Goal: Find specific page/section: Find specific page/section

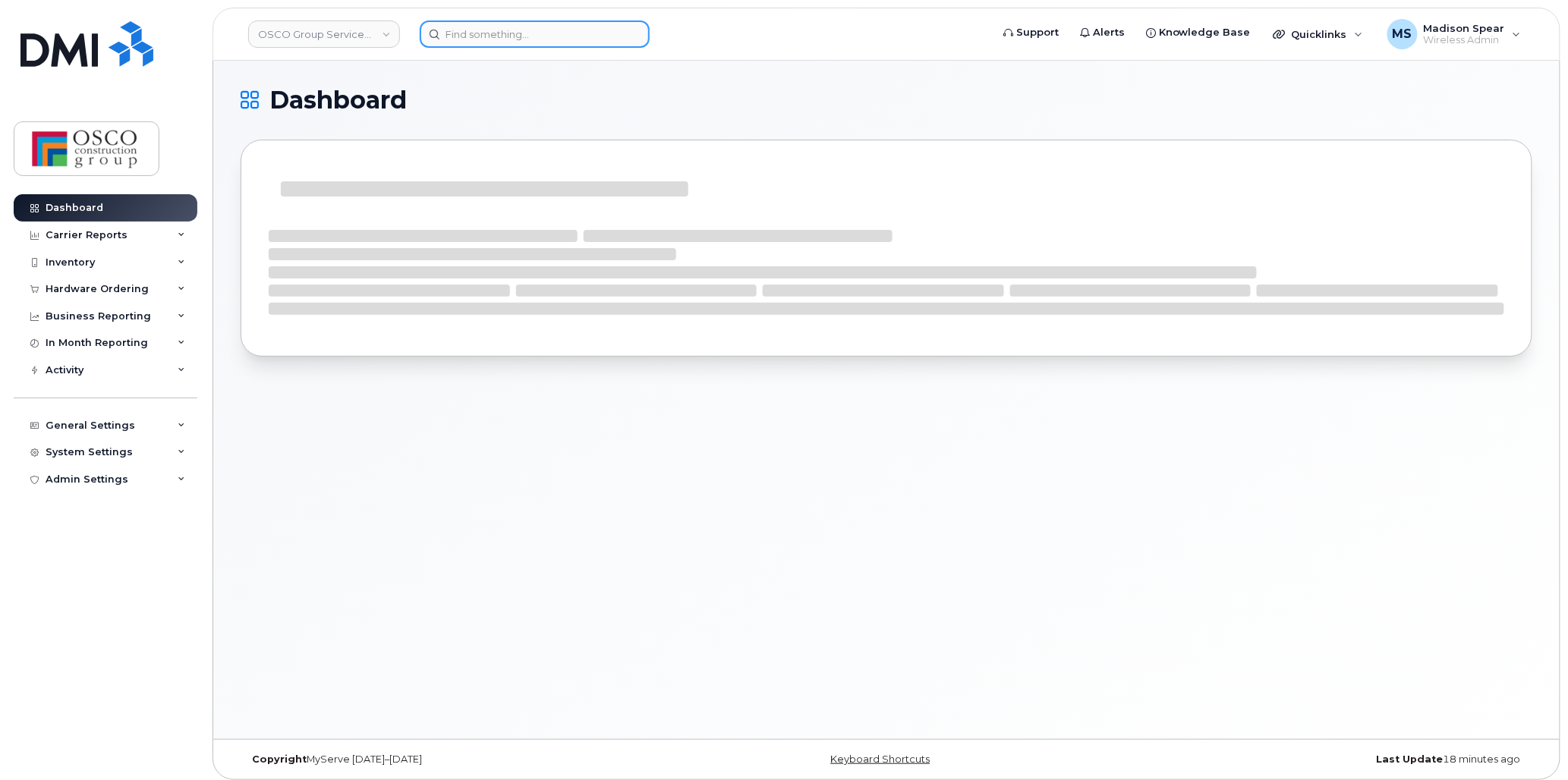
click at [525, 31] on input at bounding box center [534, 34] width 230 height 27
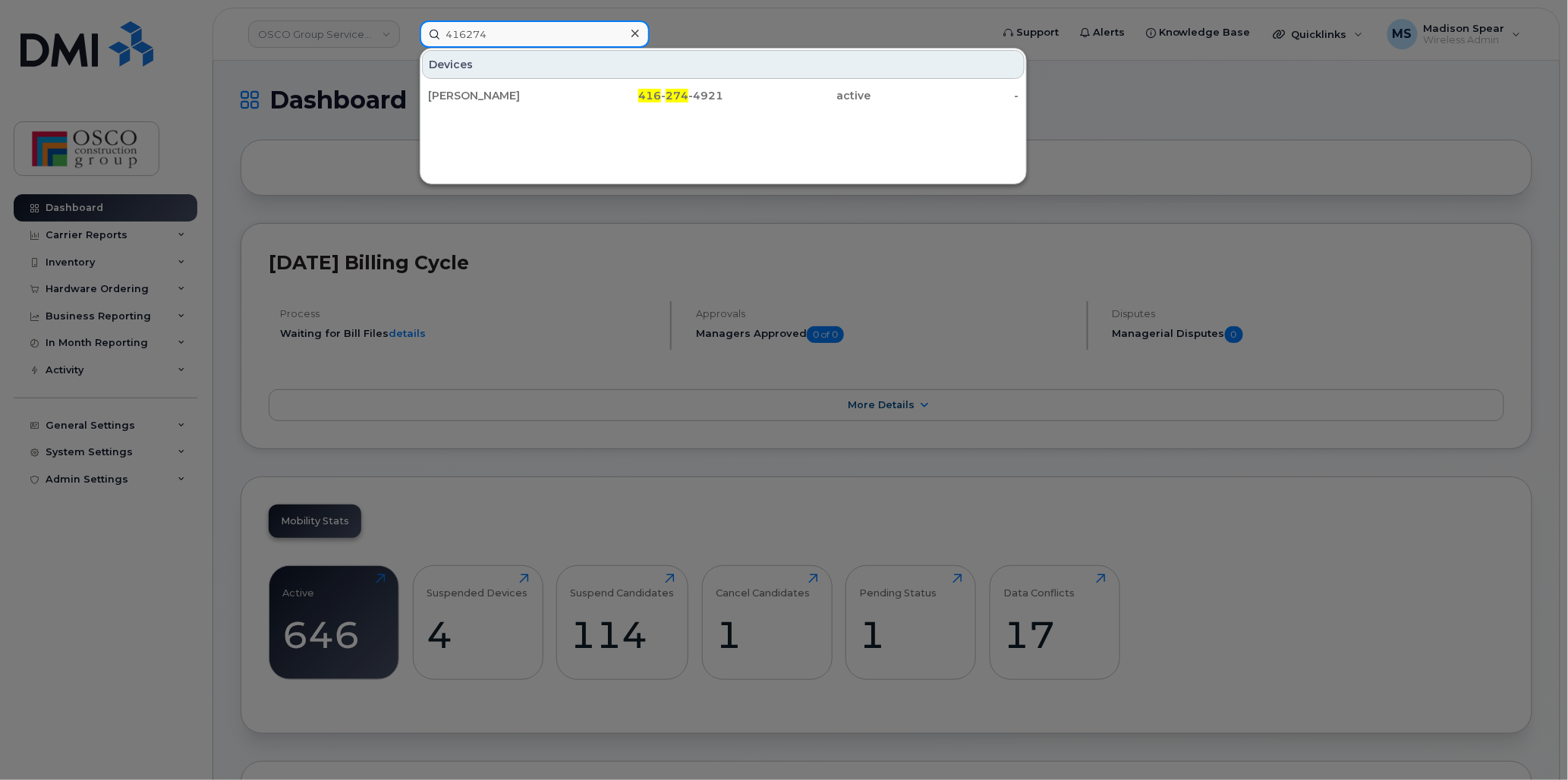
type input "416274"
click at [494, 90] on div "Robert Mc Arthur" at bounding box center [502, 95] width 148 height 15
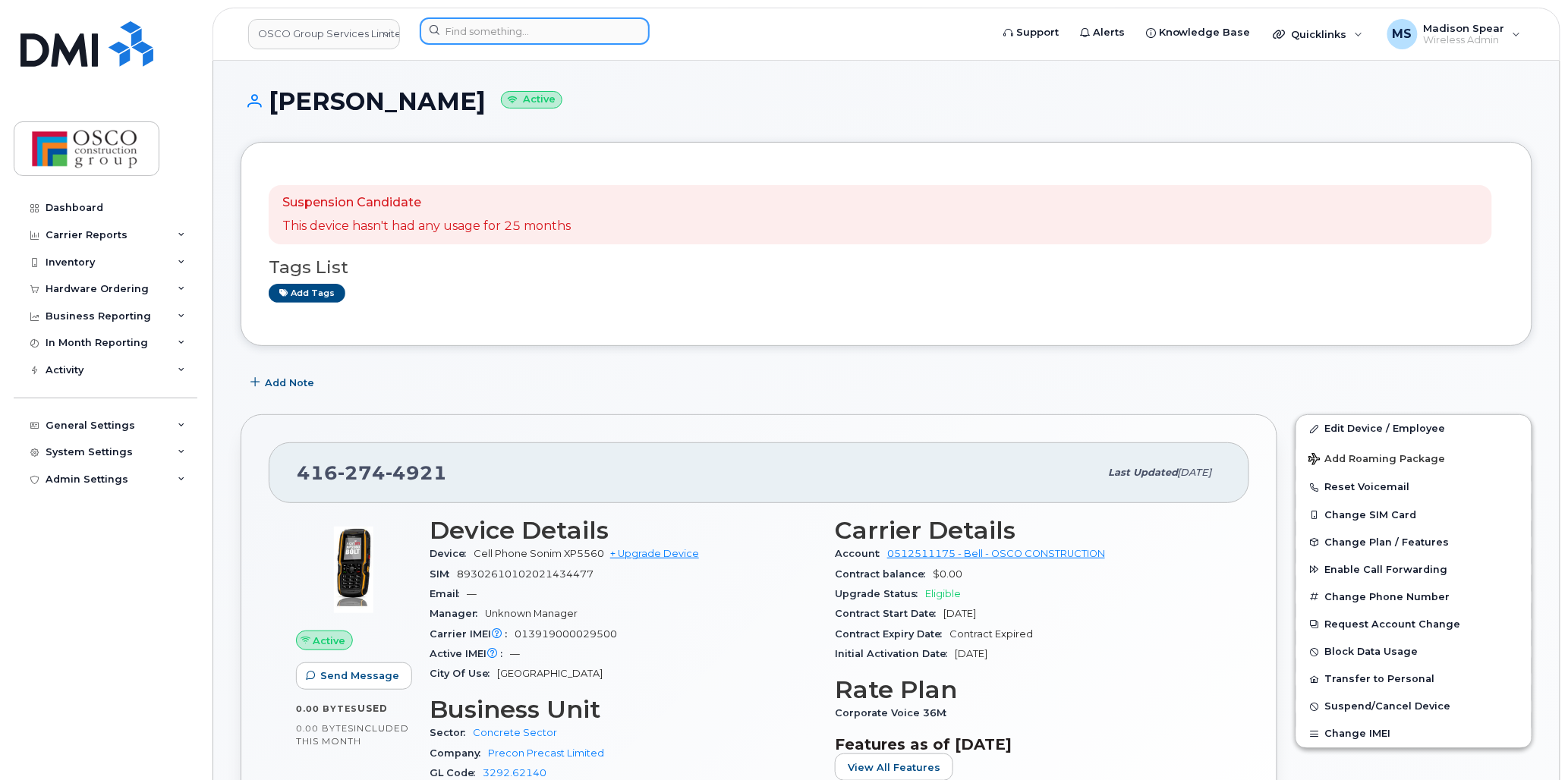
click at [492, 36] on input at bounding box center [534, 31] width 230 height 27
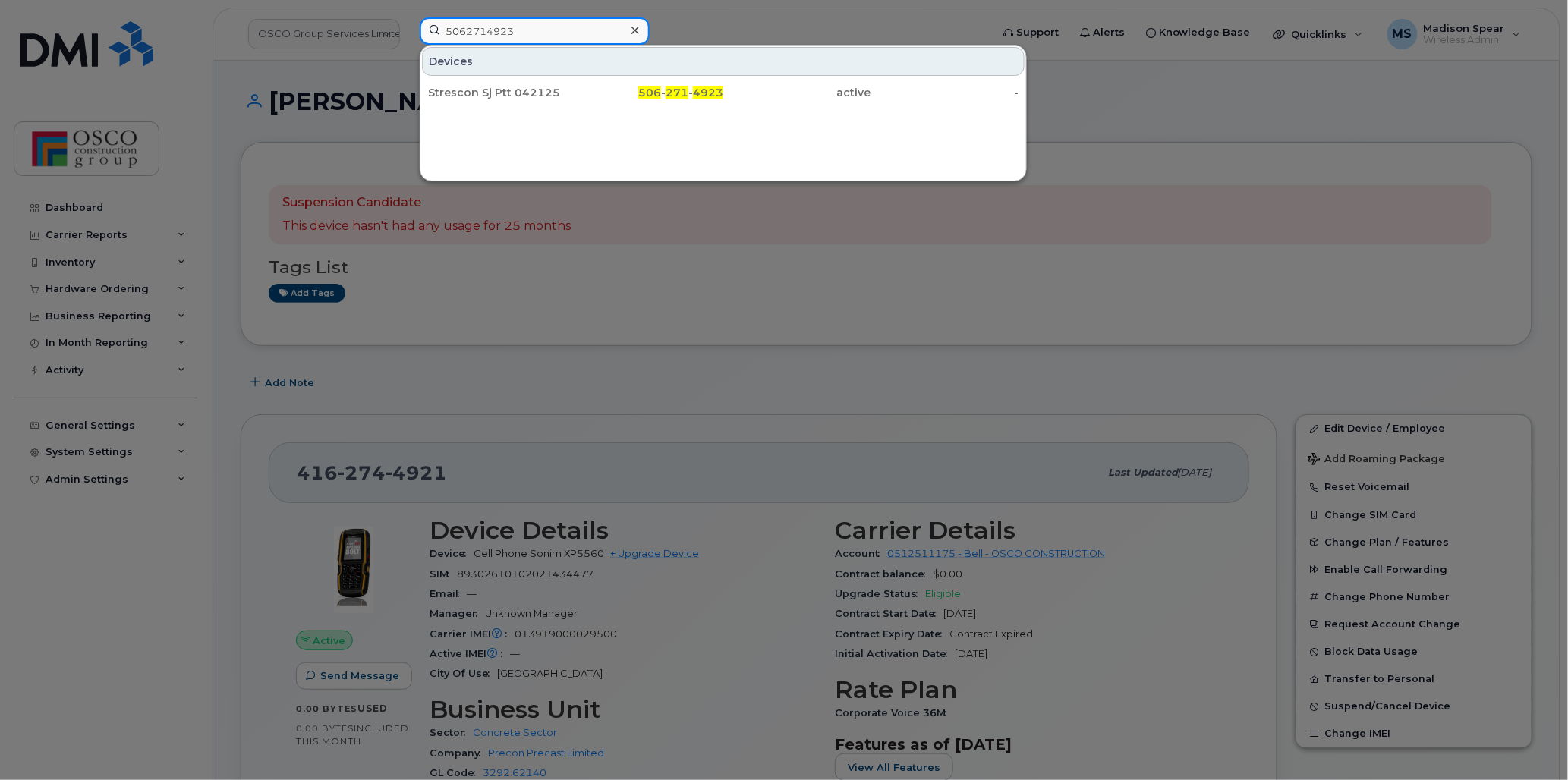
type input "5062714923"
click at [487, 94] on div "Strescon Sj Ptt 042125" at bounding box center [502, 93] width 148 height 15
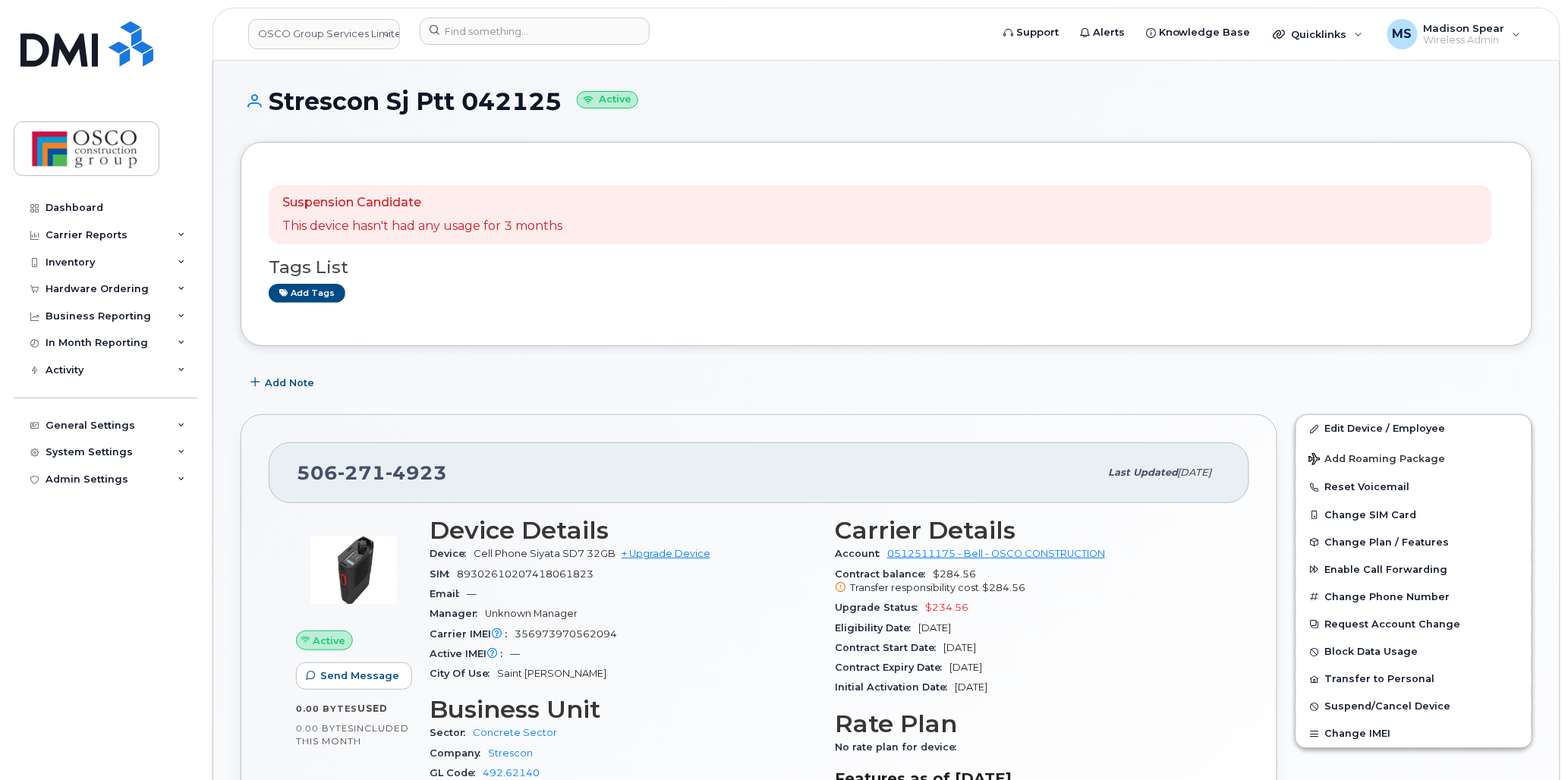
click at [483, 58] on header "OSCO Group Services Limited Support Alerts Knowledge Base Quicklinks Suspend / …" at bounding box center [886, 34] width 1348 height 53
click at [484, 41] on input at bounding box center [534, 31] width 230 height 27
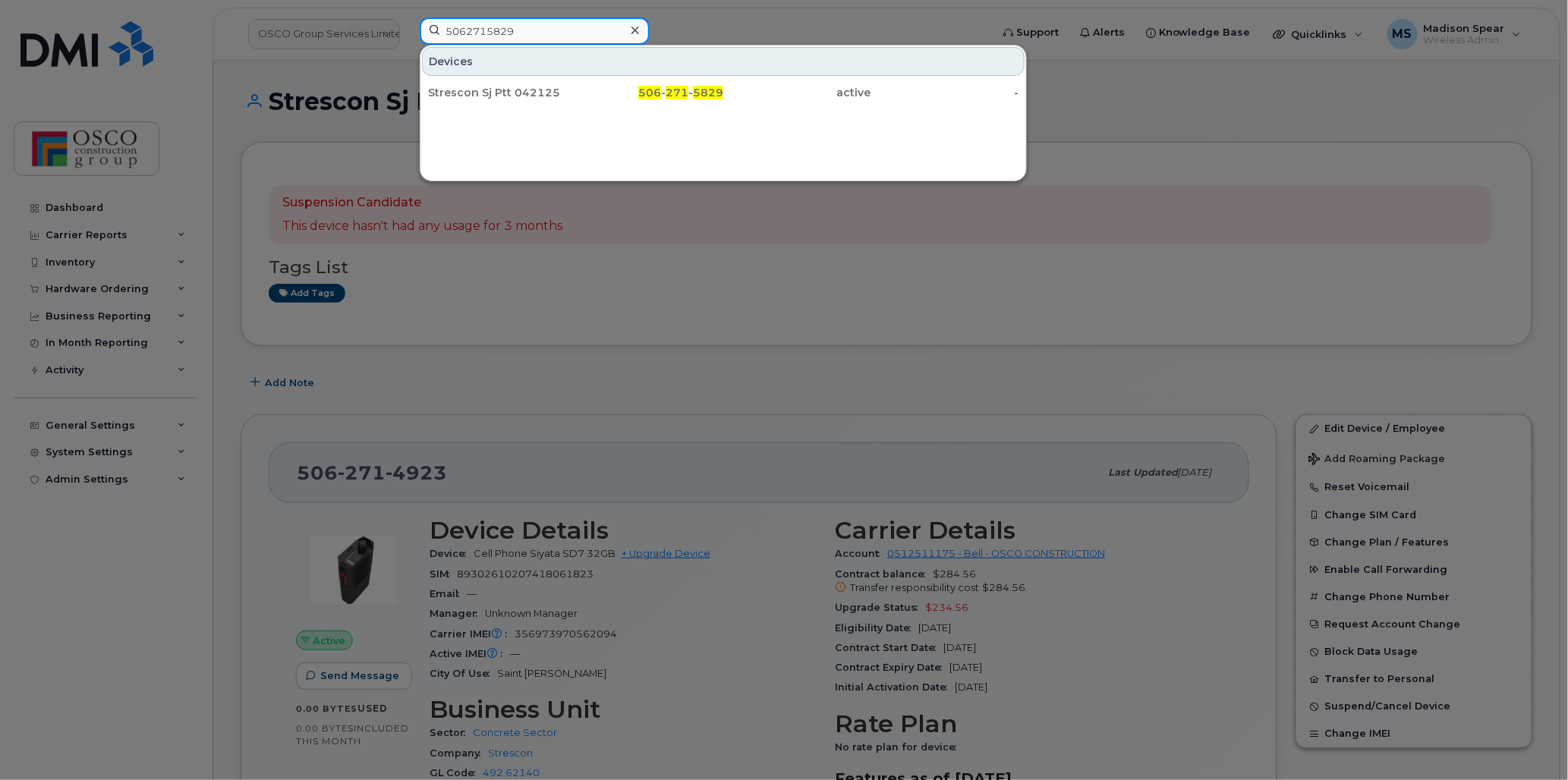
type input "5062715829"
click at [481, 100] on div "Strescon Sj Ptt 042125" at bounding box center [502, 93] width 148 height 15
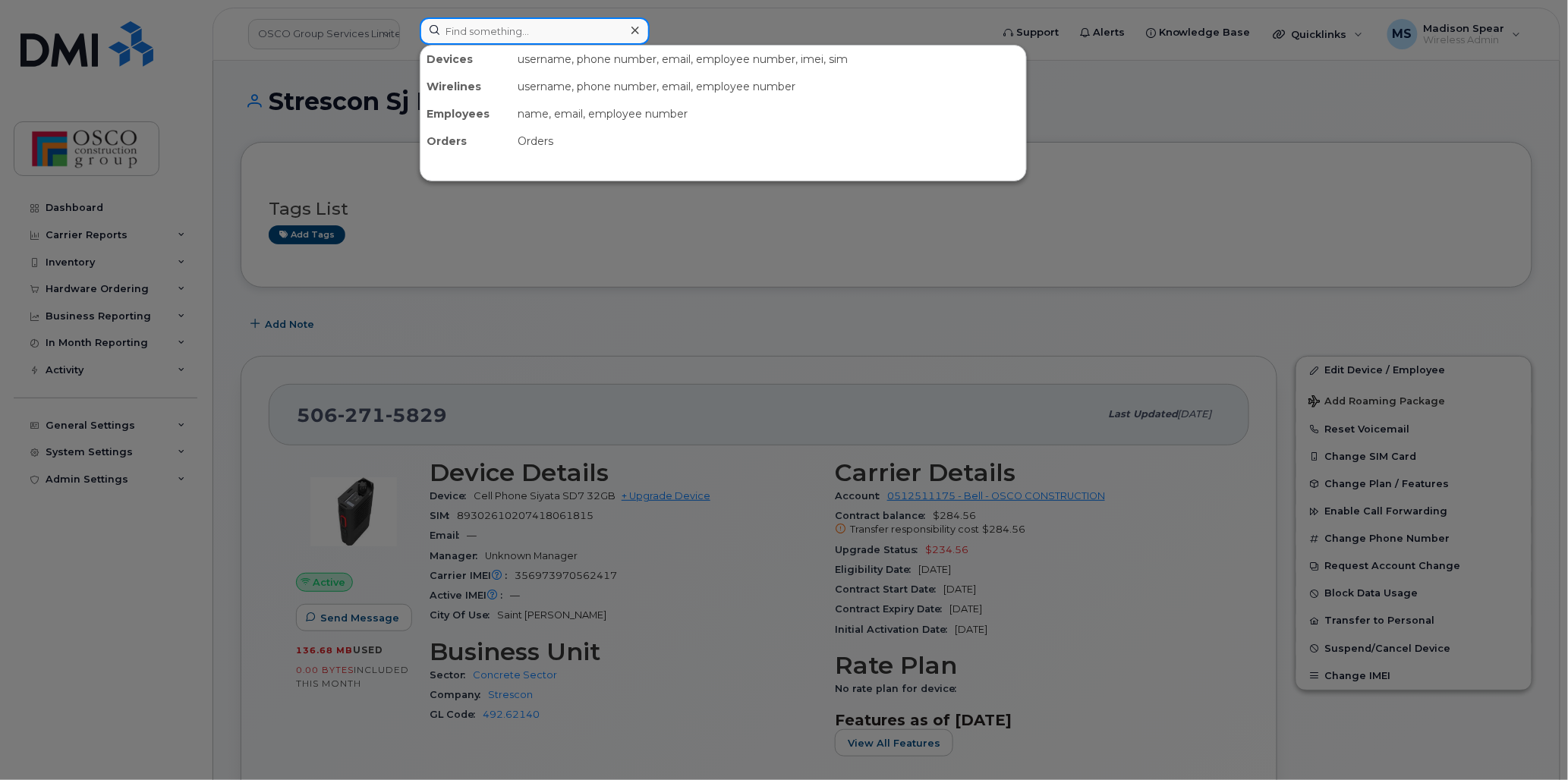
click at [454, 20] on input at bounding box center [534, 31] width 230 height 27
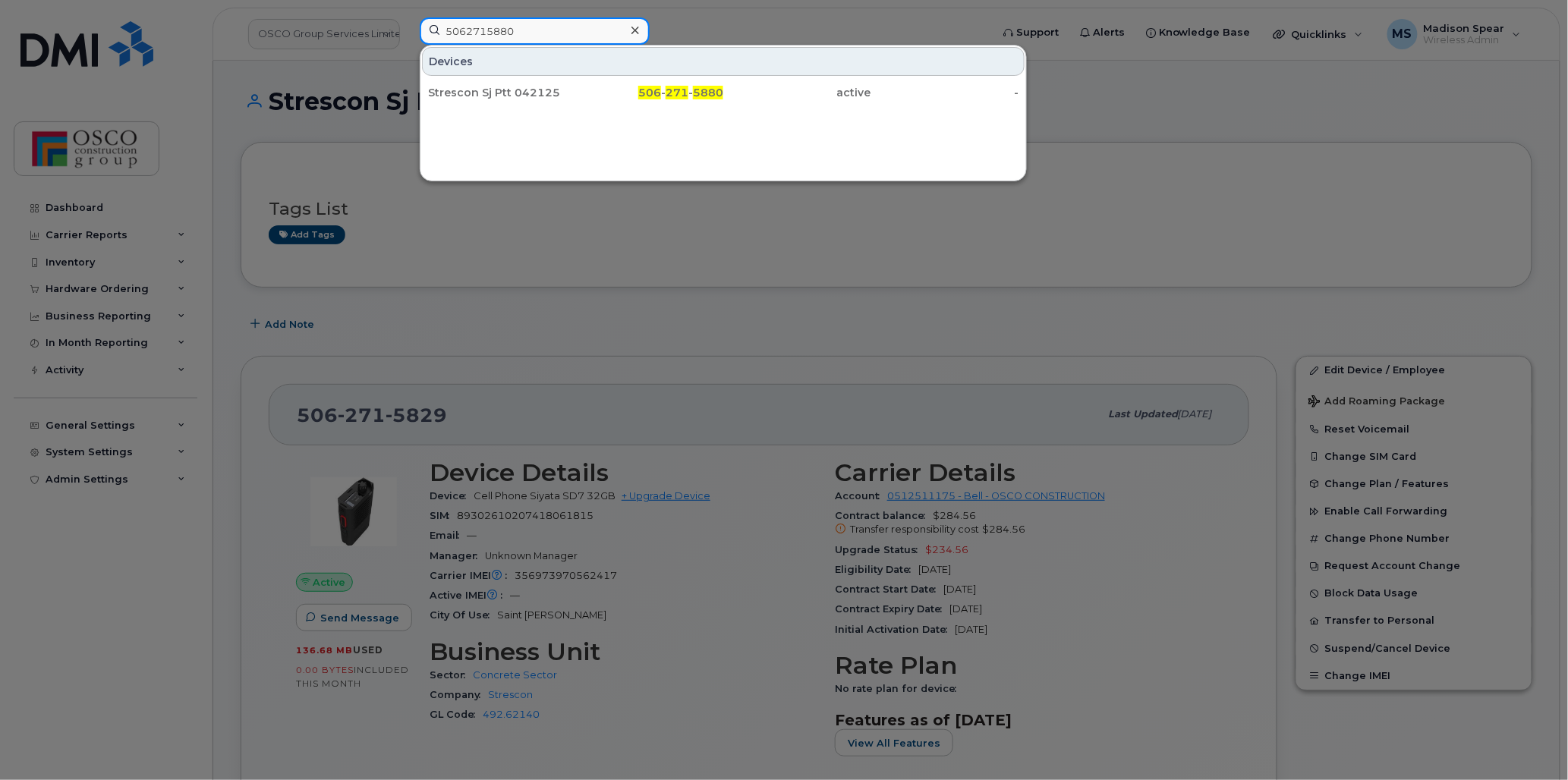
type input "5062715880"
click at [469, 95] on div "Strescon Sj Ptt 042125" at bounding box center [502, 93] width 148 height 15
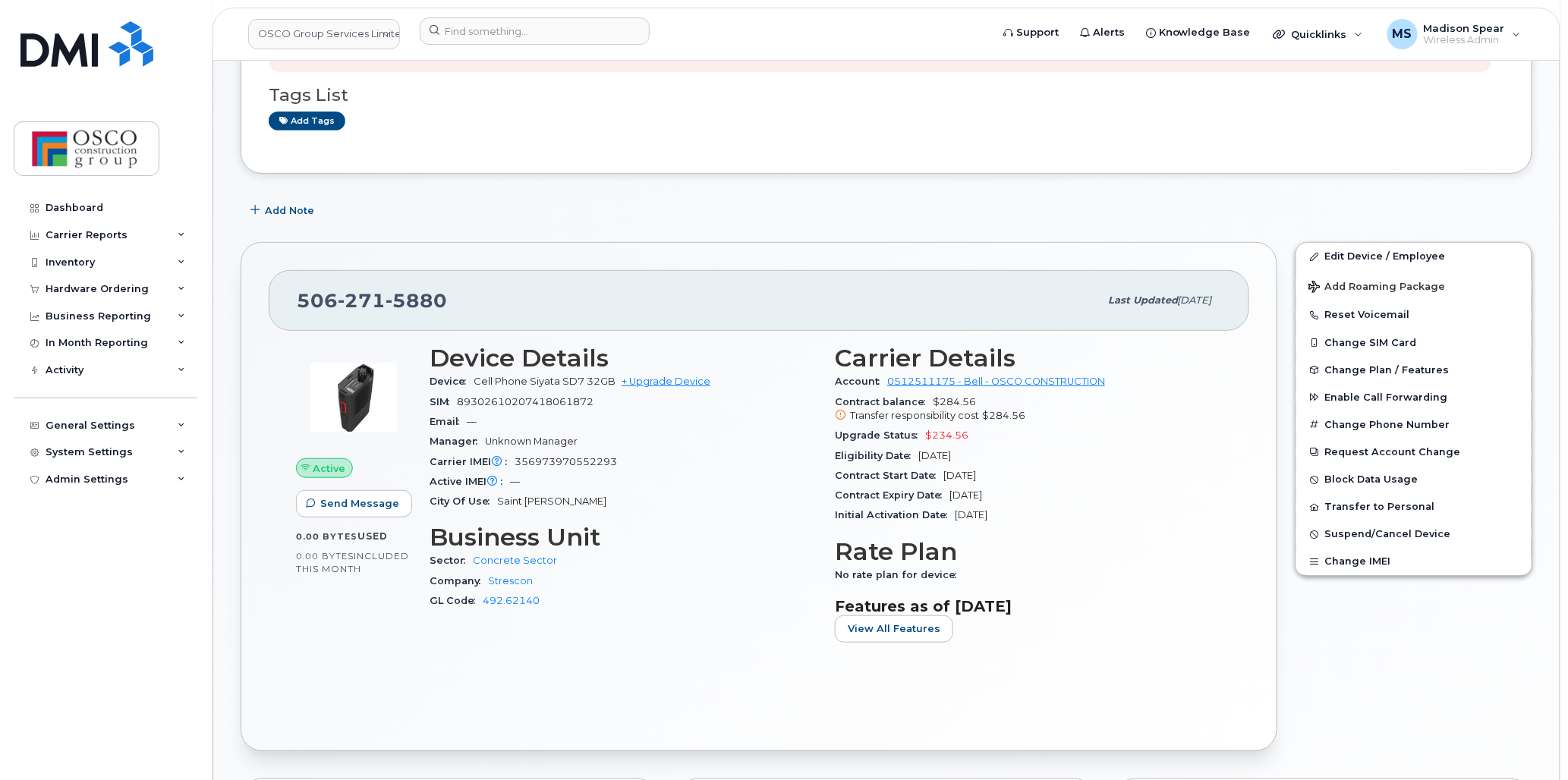
scroll to position [253, 0]
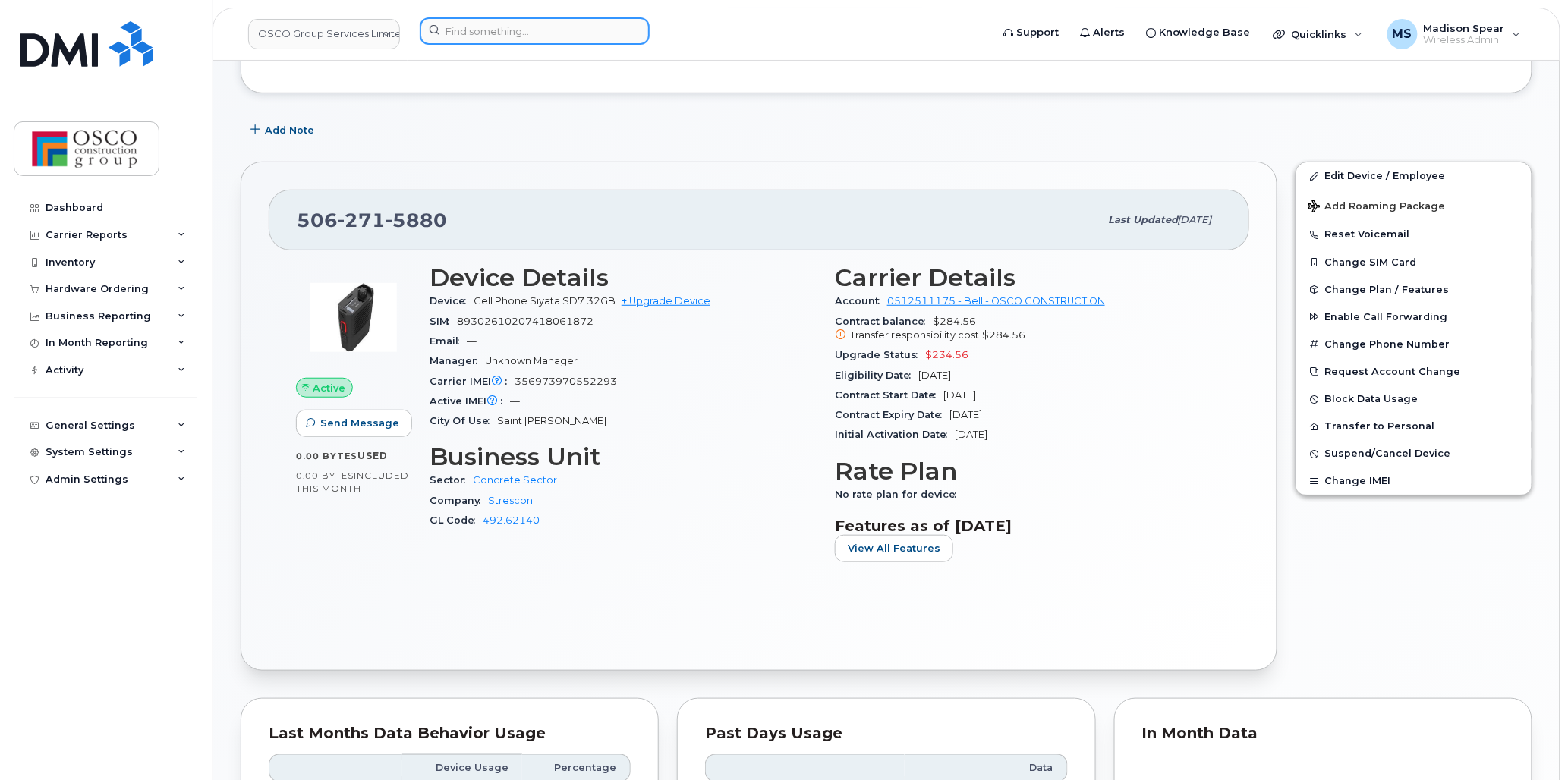
click at [519, 32] on input at bounding box center [534, 31] width 230 height 27
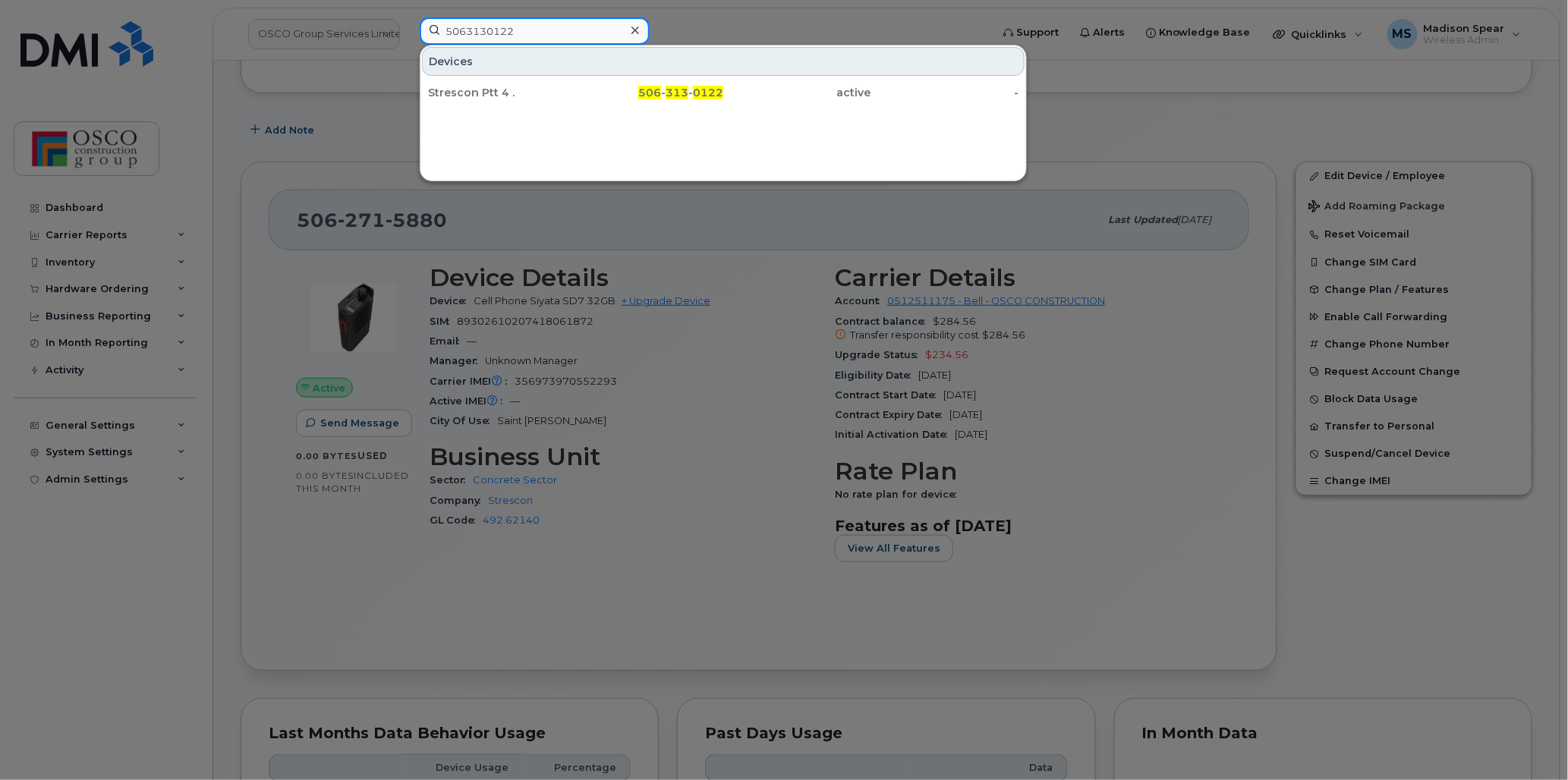
type input "5063130122"
click at [527, 94] on div "Strescon Ptt 4 ." at bounding box center [502, 93] width 148 height 15
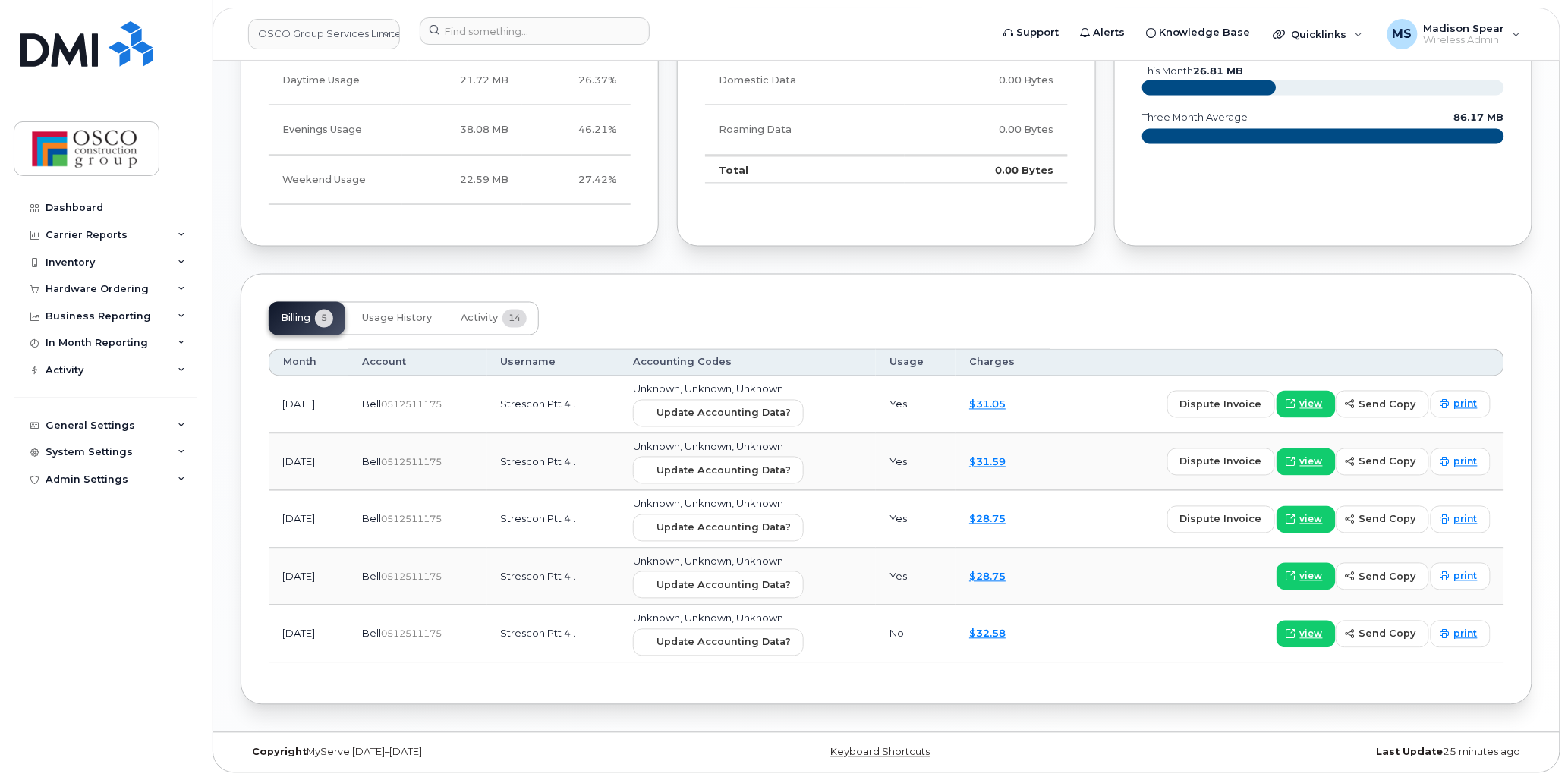
scroll to position [922, 0]
